Goal: Transaction & Acquisition: Book appointment/travel/reservation

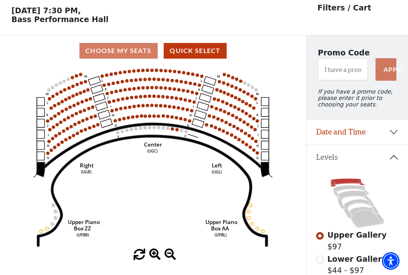
scroll to position [37, 0]
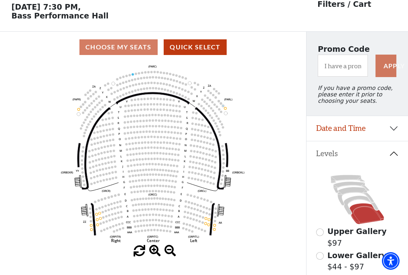
scroll to position [37, 0]
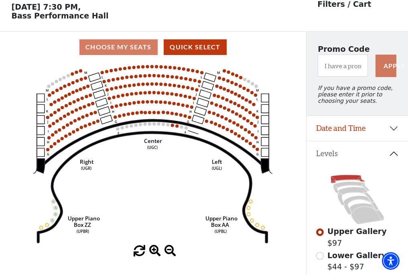
scroll to position [37, 0]
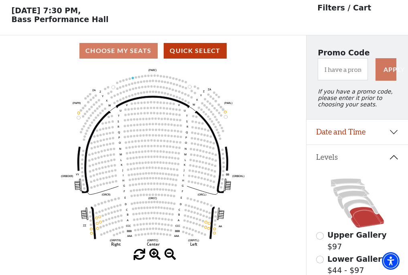
scroll to position [37, 0]
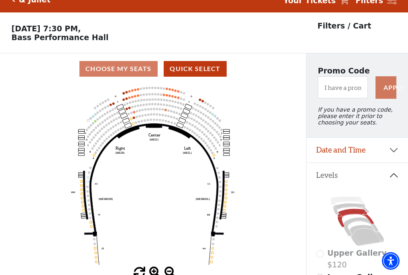
scroll to position [37, 0]
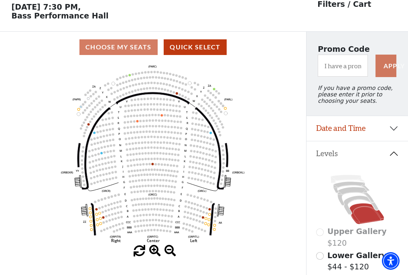
scroll to position [37, 0]
